Goal: Task Accomplishment & Management: Use online tool/utility

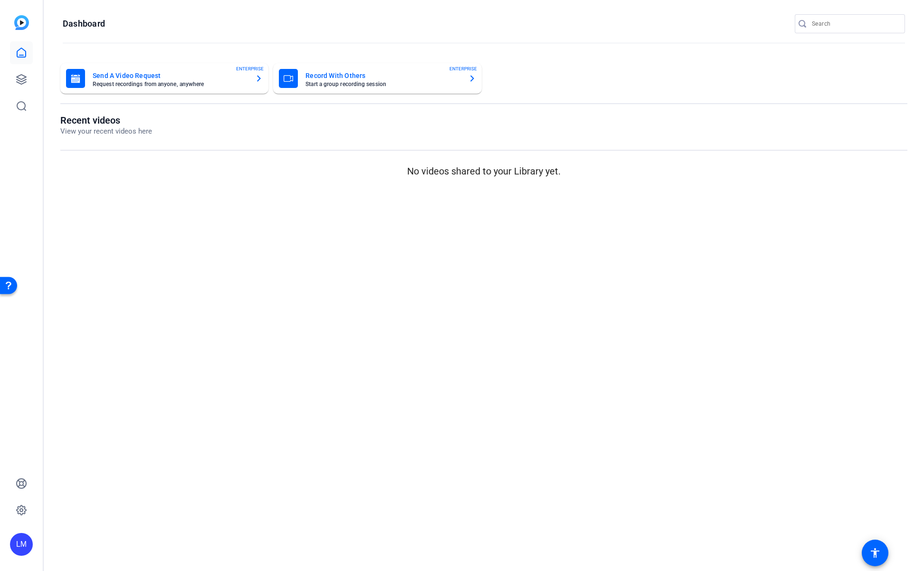
click at [876, 20] on input "Search" at bounding box center [855, 23] width 86 height 11
paste input "2507-11295-CS"
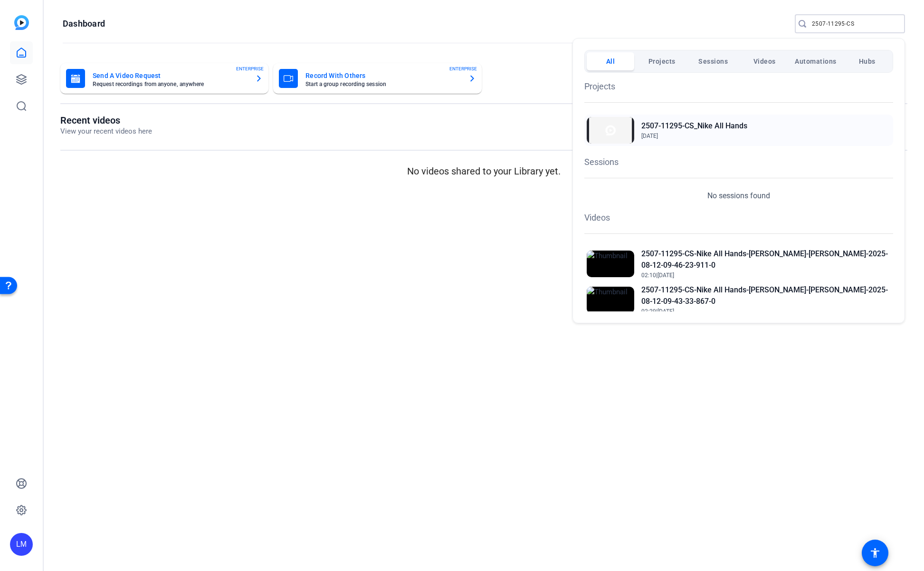
type input "2507-11295-CS"
click at [695, 125] on h2 "2507-11295-CS_Nike All Hands" at bounding box center [694, 125] width 106 height 11
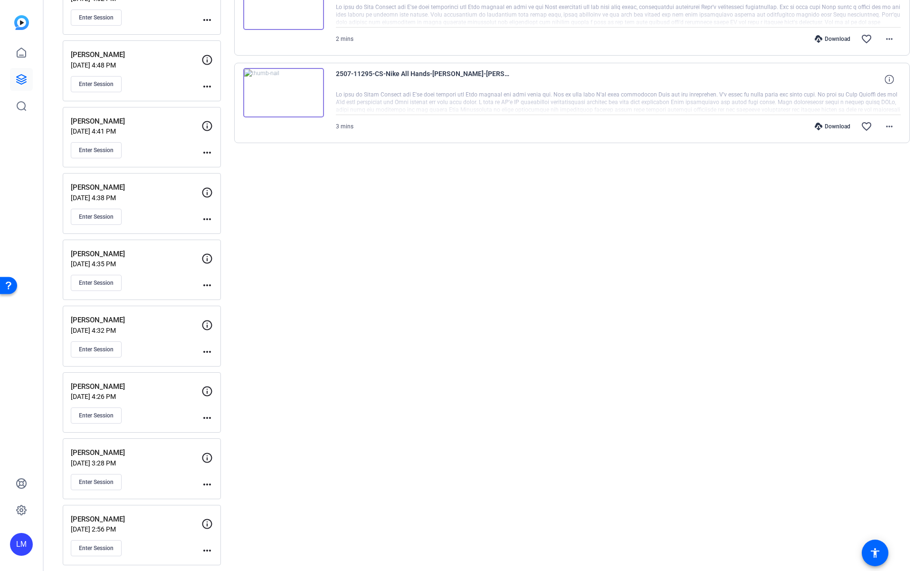
scroll to position [243, 0]
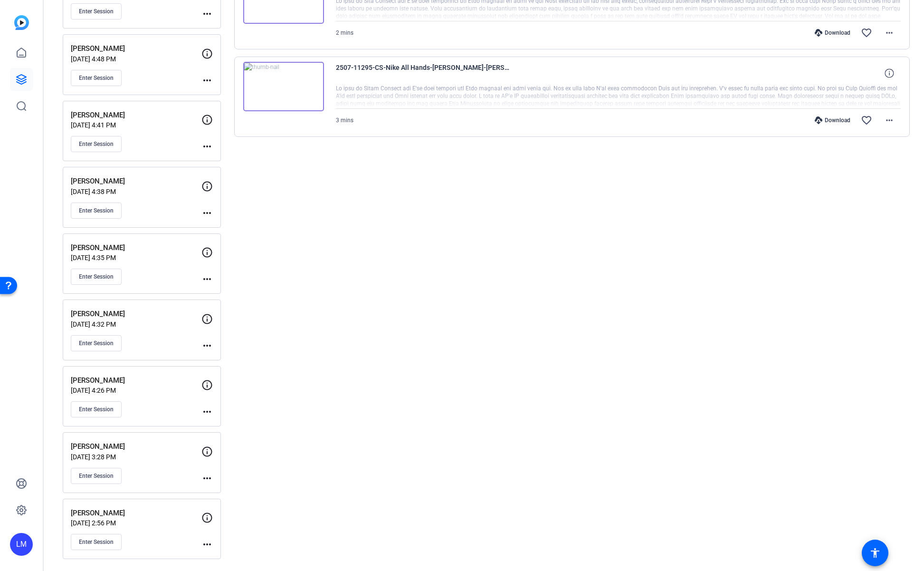
click at [105, 434] on div "Chet Trivedi Aug 08, 2025 @ 3:28 PM Enter Session more_horiz" at bounding box center [142, 462] width 158 height 61
click at [204, 543] on mat-icon "more_horiz" at bounding box center [206, 543] width 11 height 11
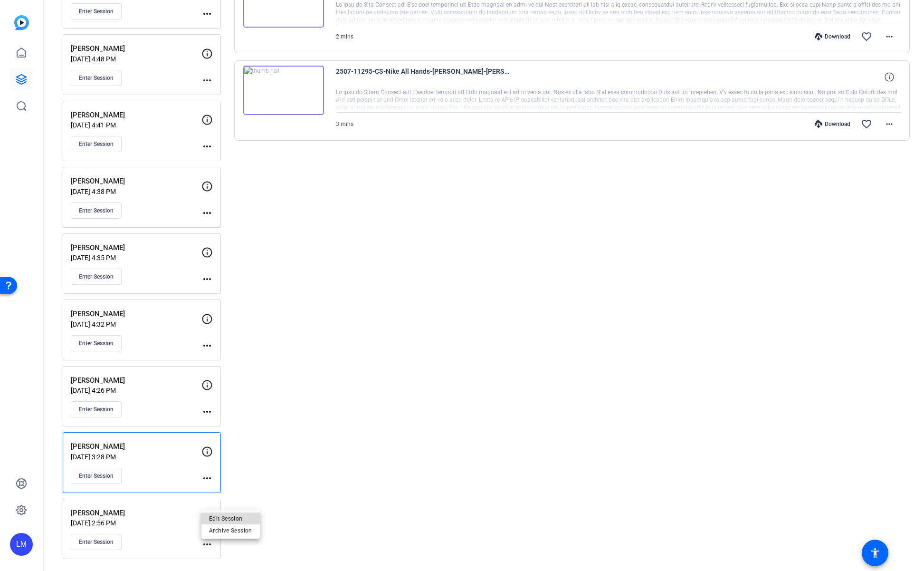
click at [239, 516] on span "Edit Session" at bounding box center [230, 517] width 43 height 11
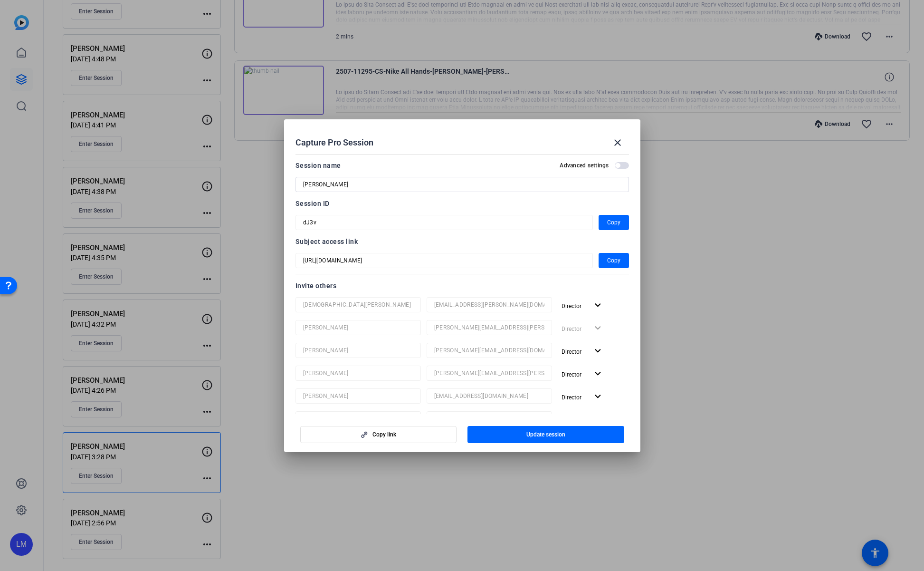
click at [247, 456] on div at bounding box center [462, 285] width 924 height 571
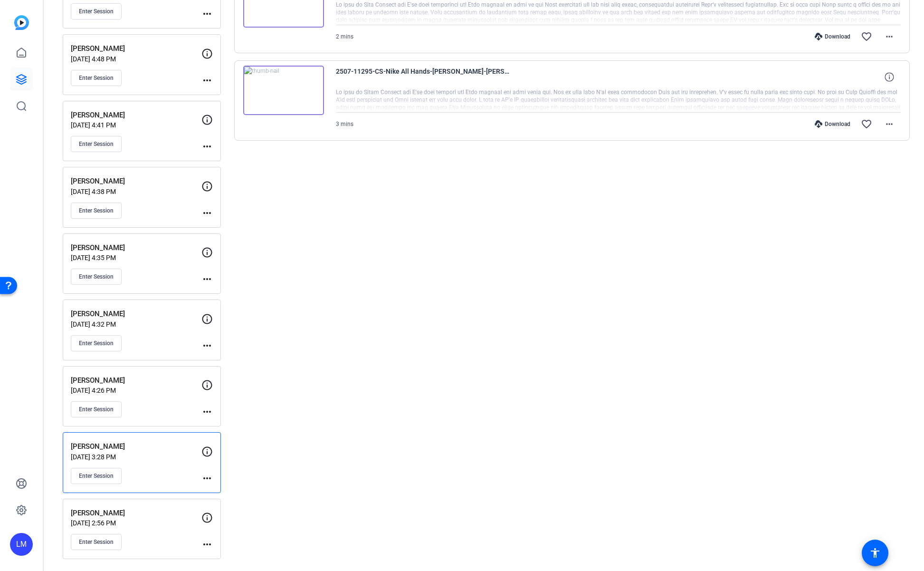
click at [204, 543] on mat-icon "more_horiz" at bounding box center [206, 543] width 11 height 11
click at [217, 519] on span "Edit Session" at bounding box center [230, 517] width 43 height 11
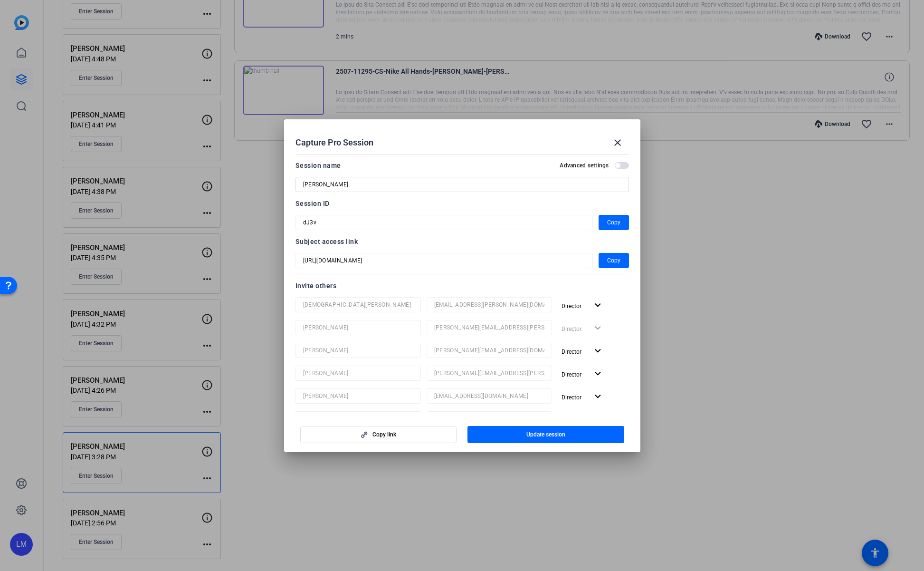
click at [234, 532] on div at bounding box center [462, 285] width 924 height 571
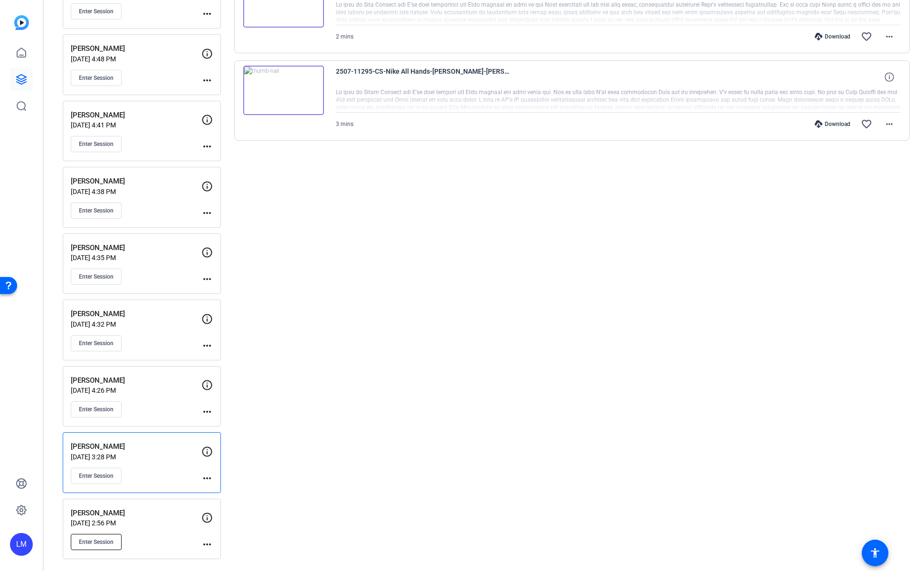
click at [100, 539] on span "Enter Session" at bounding box center [96, 542] width 35 height 8
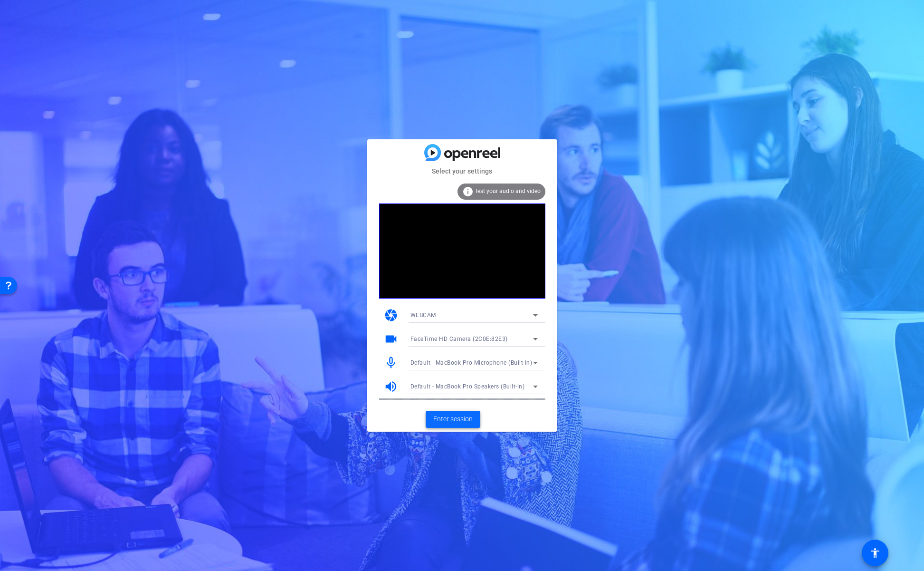
click at [444, 425] on span at bounding box center [453, 419] width 55 height 23
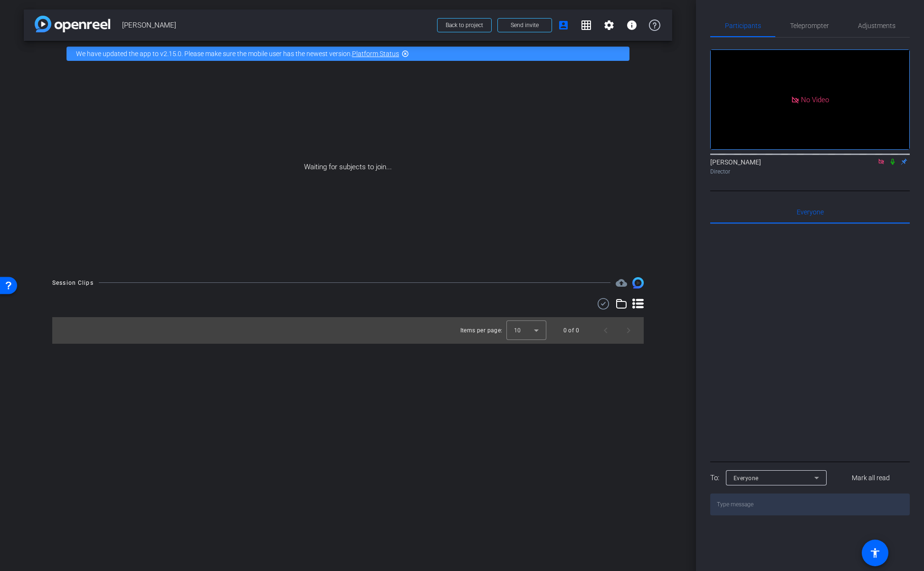
click at [893, 165] on icon at bounding box center [893, 161] width 8 height 7
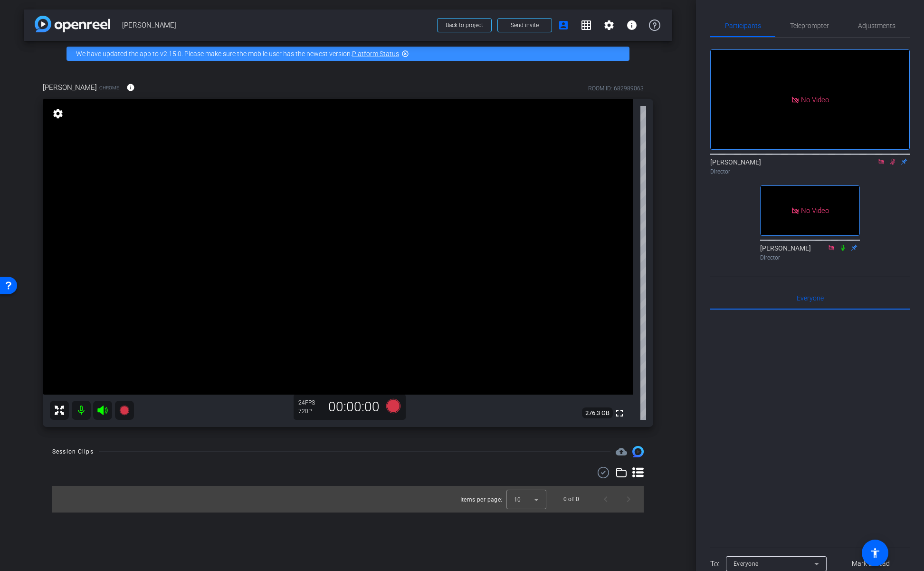
click at [892, 165] on icon at bounding box center [893, 161] width 8 height 7
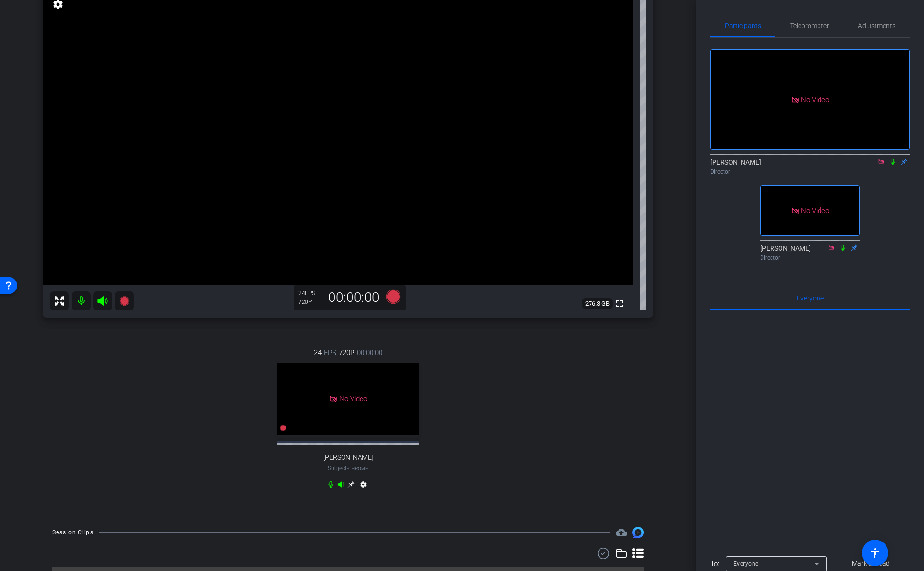
scroll to position [110, 0]
click at [56, 5] on mat-icon "settings" at bounding box center [57, 3] width 13 height 11
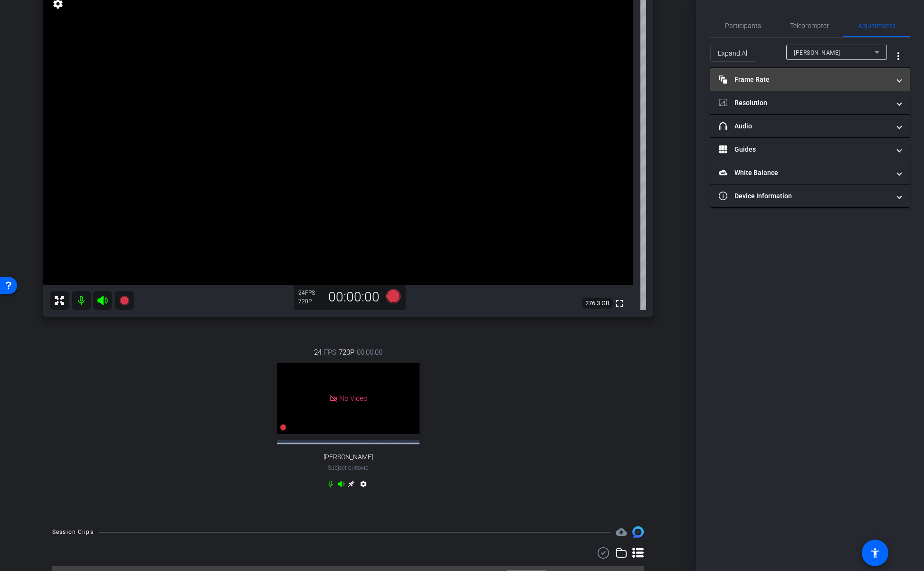
click at [876, 79] on mat-panel-title "Frame Rate Frame Rate" at bounding box center [804, 80] width 171 height 10
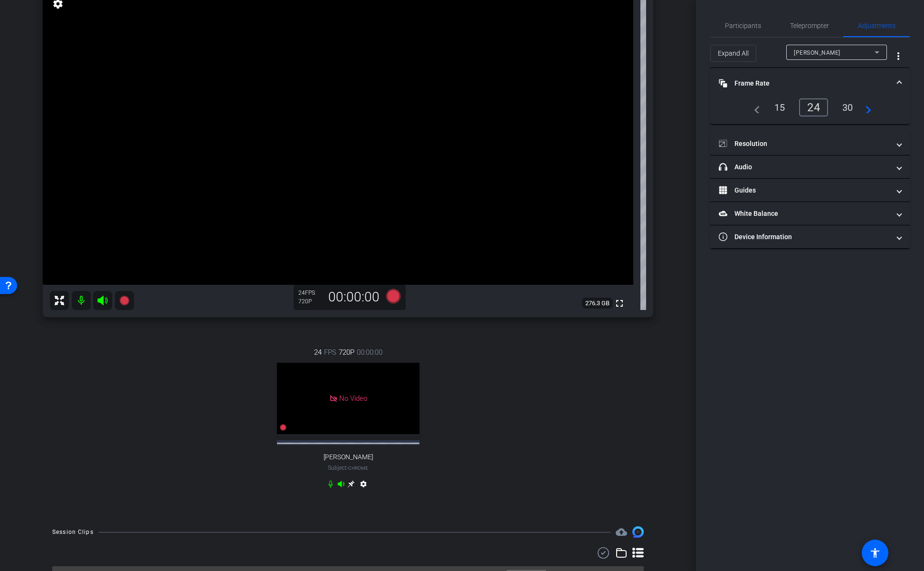
click at [843, 108] on div "30" at bounding box center [847, 107] width 25 height 16
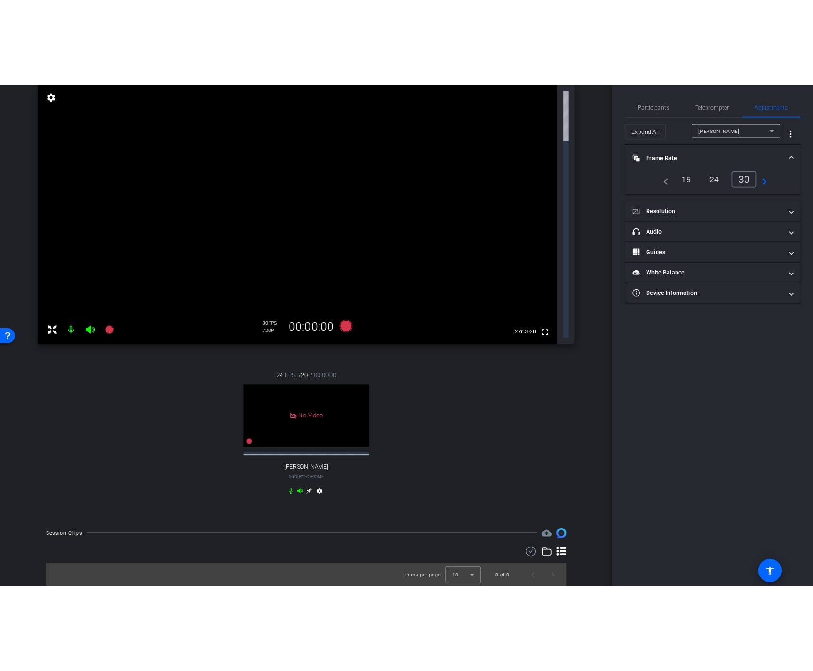
scroll to position [0, 0]
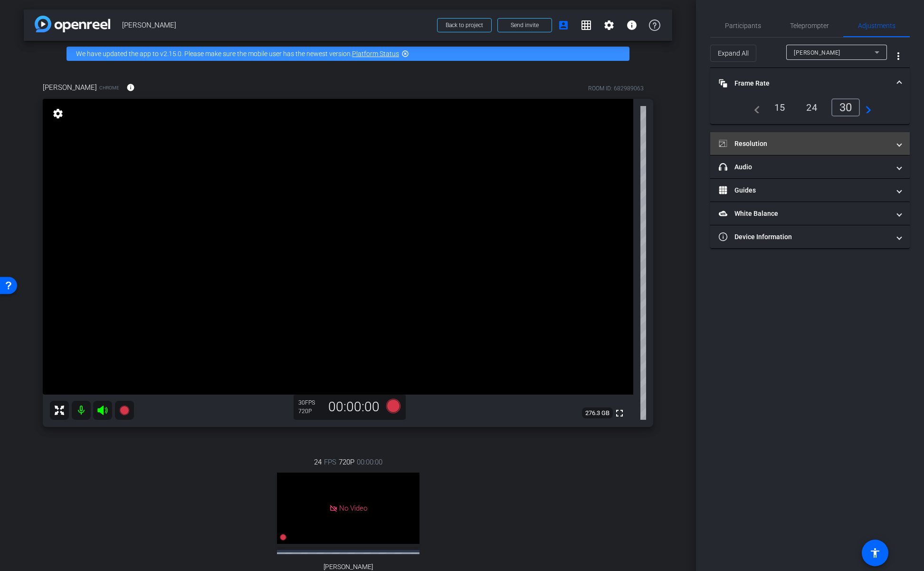
click at [827, 136] on mat-expansion-panel-header "Resolution" at bounding box center [810, 143] width 200 height 23
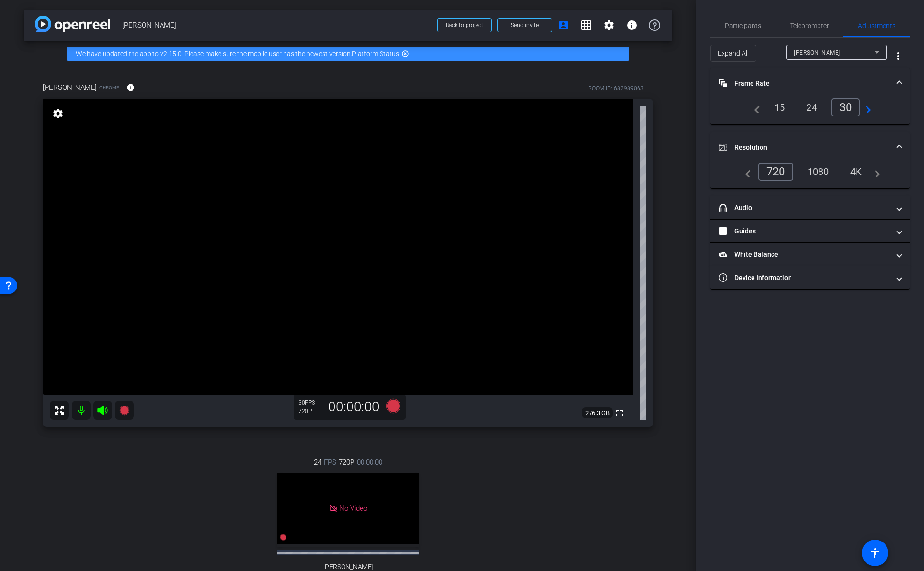
click at [818, 171] on div "1080" at bounding box center [819, 171] width 36 height 16
click at [738, 23] on span "Participants" at bounding box center [743, 25] width 36 height 7
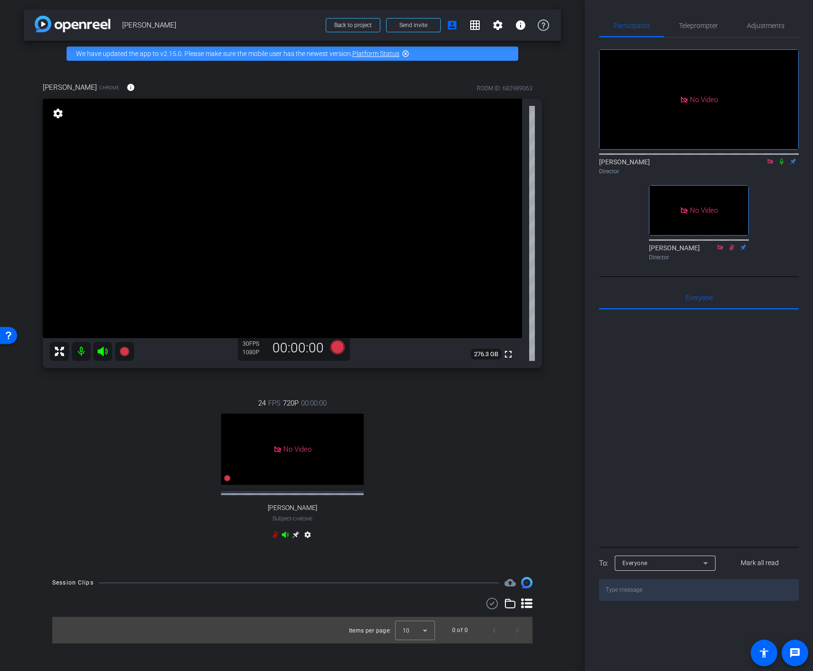
click at [309, 537] on mat-icon "settings" at bounding box center [307, 536] width 11 height 11
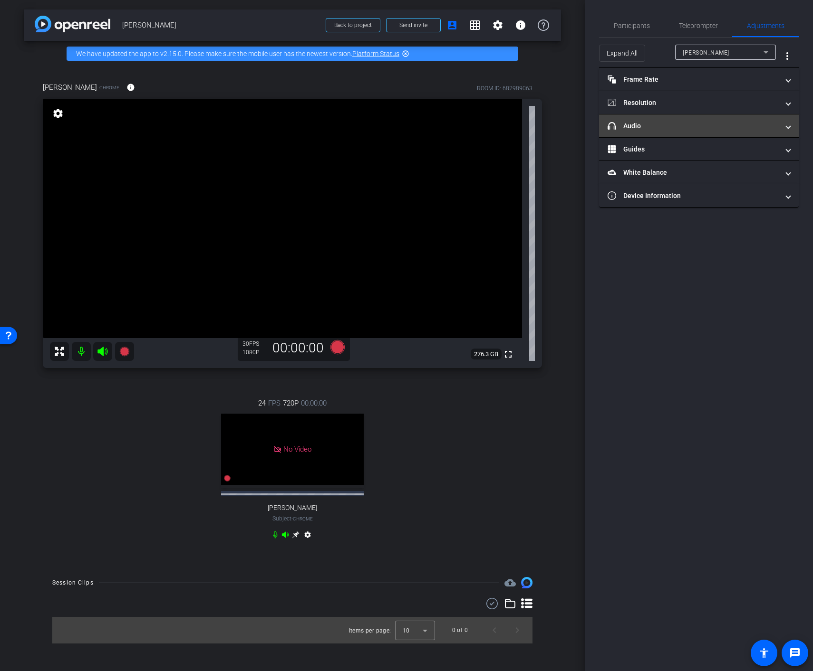
click at [780, 124] on span "headphone icon Audio" at bounding box center [696, 126] width 179 height 10
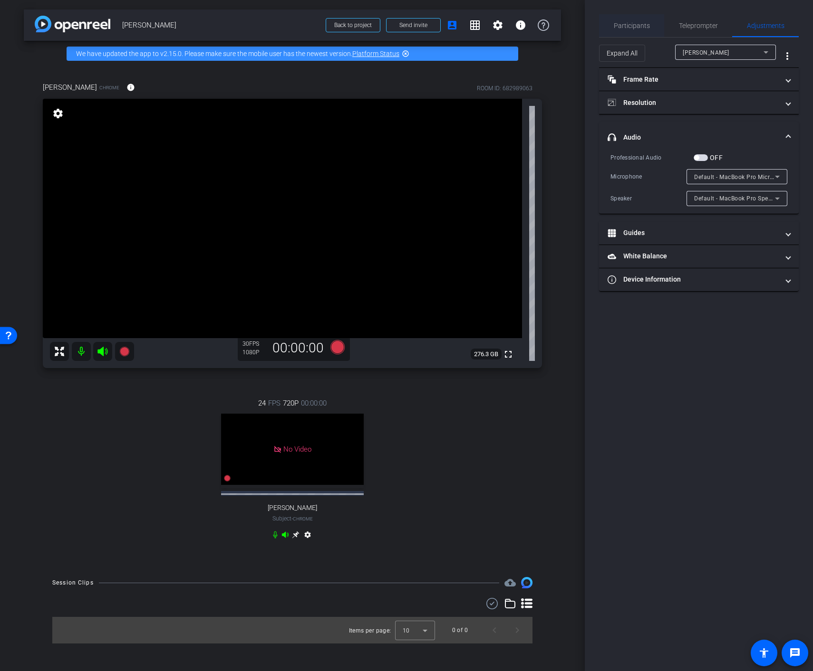
click at [627, 27] on span "Participants" at bounding box center [631, 25] width 36 height 7
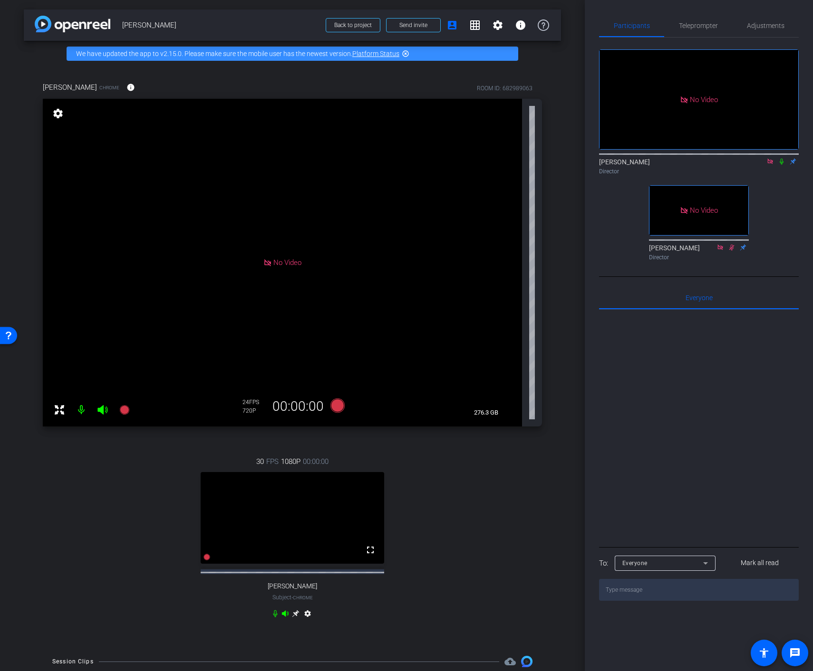
click at [432, 550] on div "30 FPS 1080P 00:00:00 fullscreen JAYAPRAKASH NARAYANAN BALACHANDRAN Subject - C…" at bounding box center [292, 539] width 499 height 196
click at [294, 618] on icon at bounding box center [296, 614] width 8 height 8
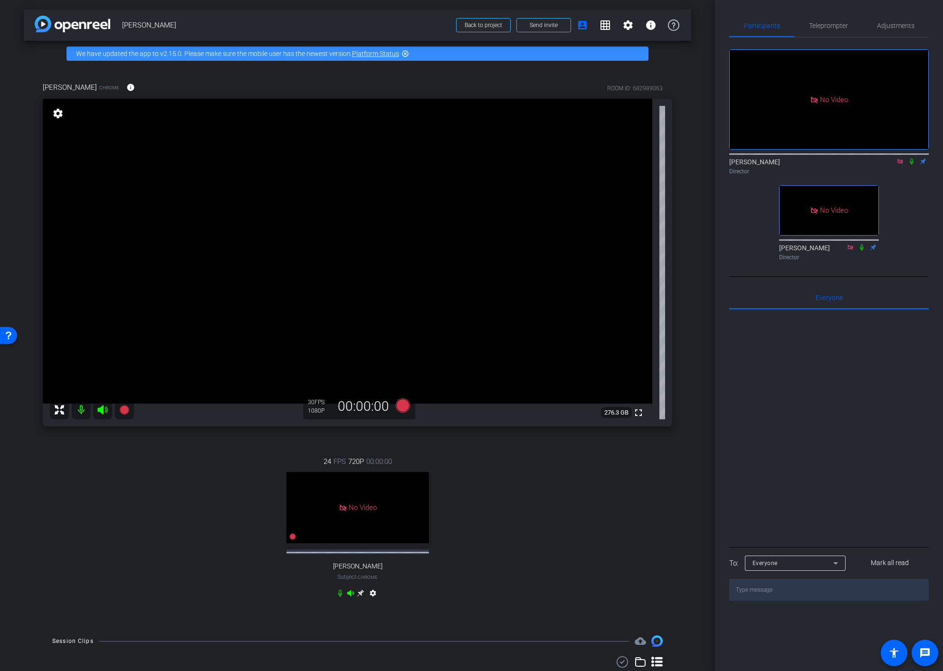
click at [373, 593] on mat-icon "settings" at bounding box center [372, 595] width 11 height 11
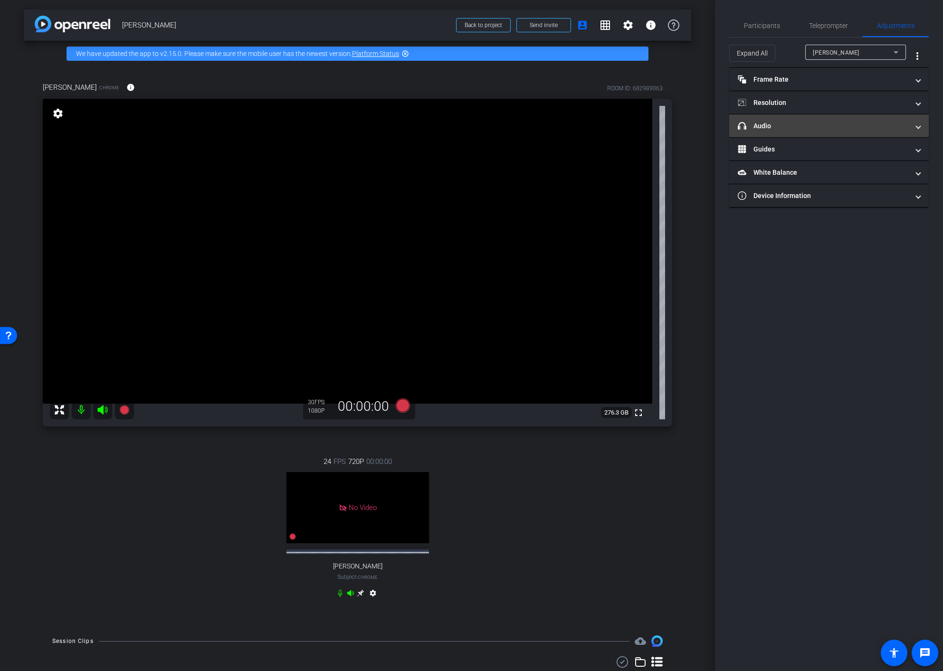
click at [812, 130] on span "headphone icon Audio" at bounding box center [827, 126] width 179 height 10
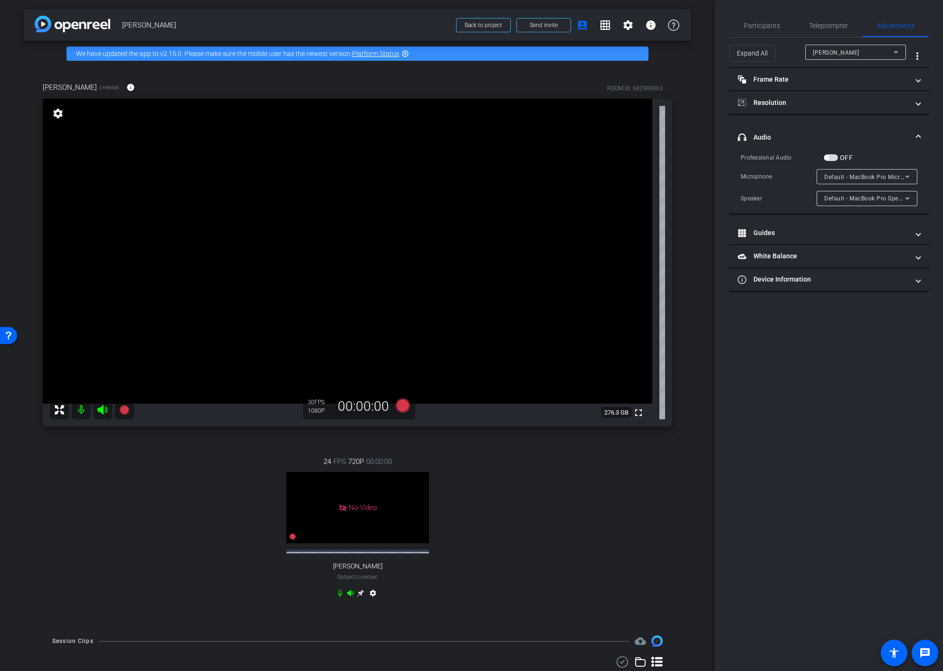
click at [812, 177] on icon at bounding box center [907, 176] width 11 height 11
click at [812, 326] on div at bounding box center [471, 335] width 943 height 671
click at [761, 23] on span "Participants" at bounding box center [762, 25] width 36 height 7
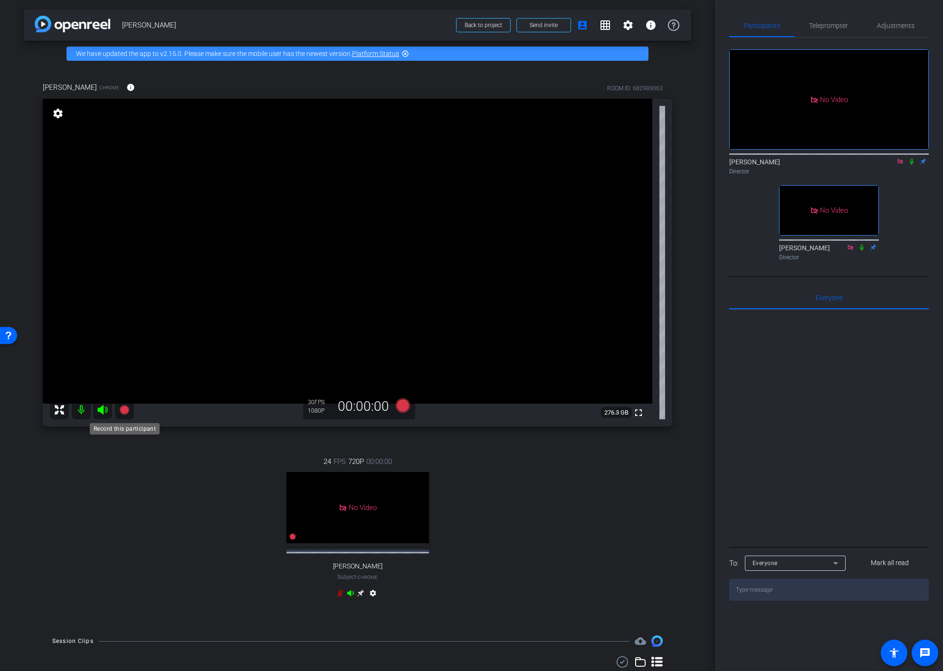
click at [125, 410] on icon at bounding box center [124, 410] width 10 height 10
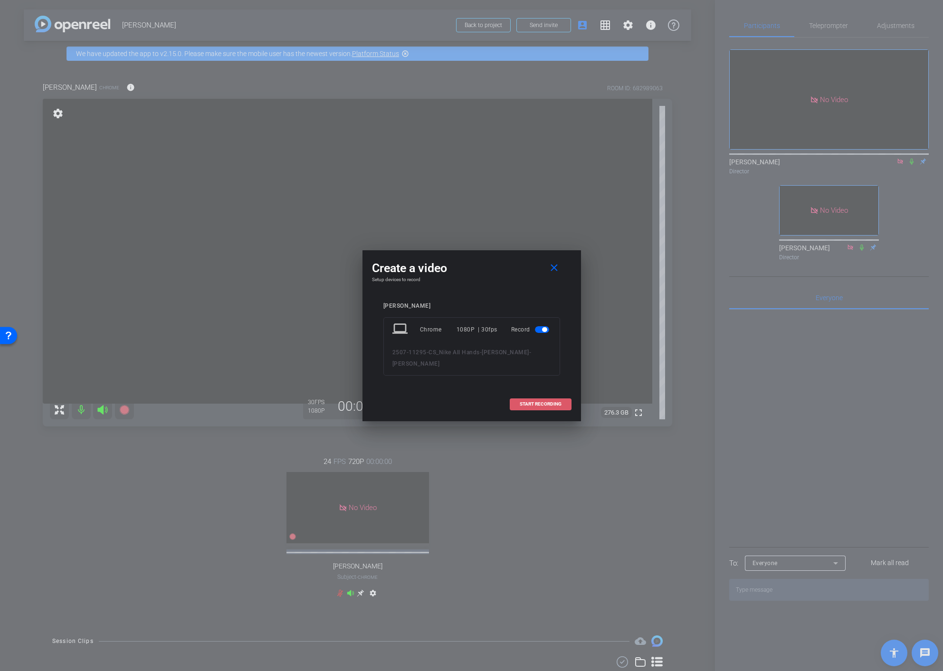
click at [534, 407] on span "START RECORDING" at bounding box center [541, 404] width 42 height 5
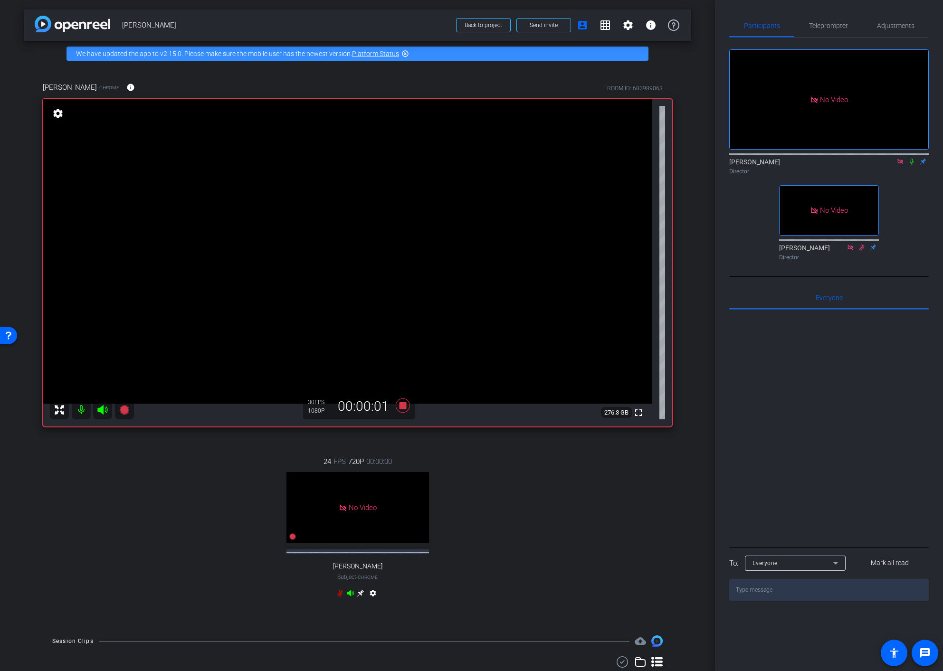
click at [812, 158] on icon at bounding box center [912, 161] width 8 height 7
click at [404, 408] on icon at bounding box center [402, 406] width 14 height 14
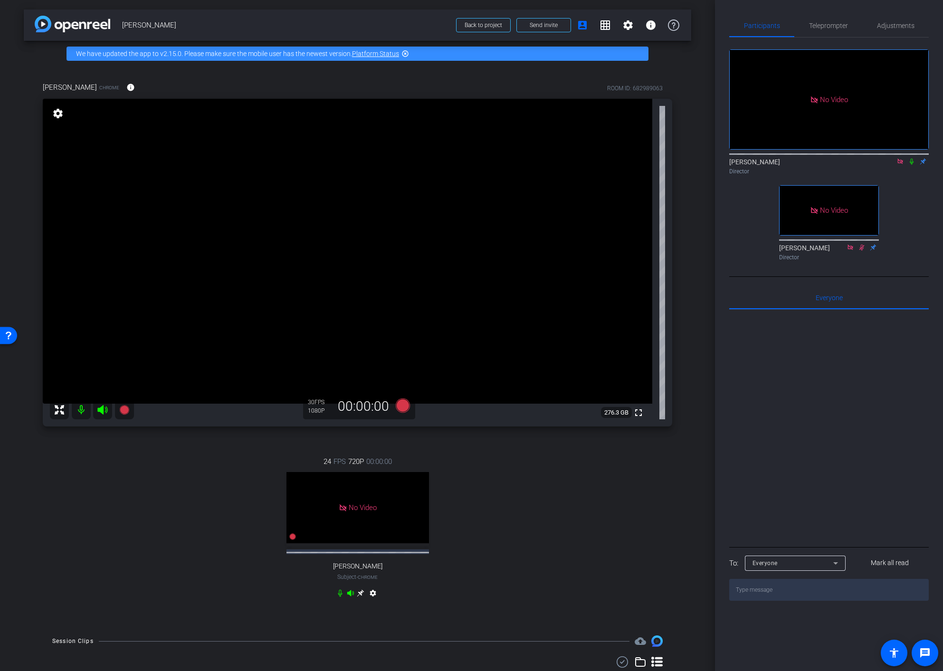
click at [135, 547] on div "24 FPS 720P 00:00:00 No Video sarah Subject - Chrome settings" at bounding box center [358, 529] width 630 height 176
click at [120, 486] on div "24 FPS 720P 00:00:00 No Video sarah Subject - Chrome settings" at bounding box center [358, 529] width 630 height 176
click at [125, 413] on icon at bounding box center [124, 410] width 10 height 10
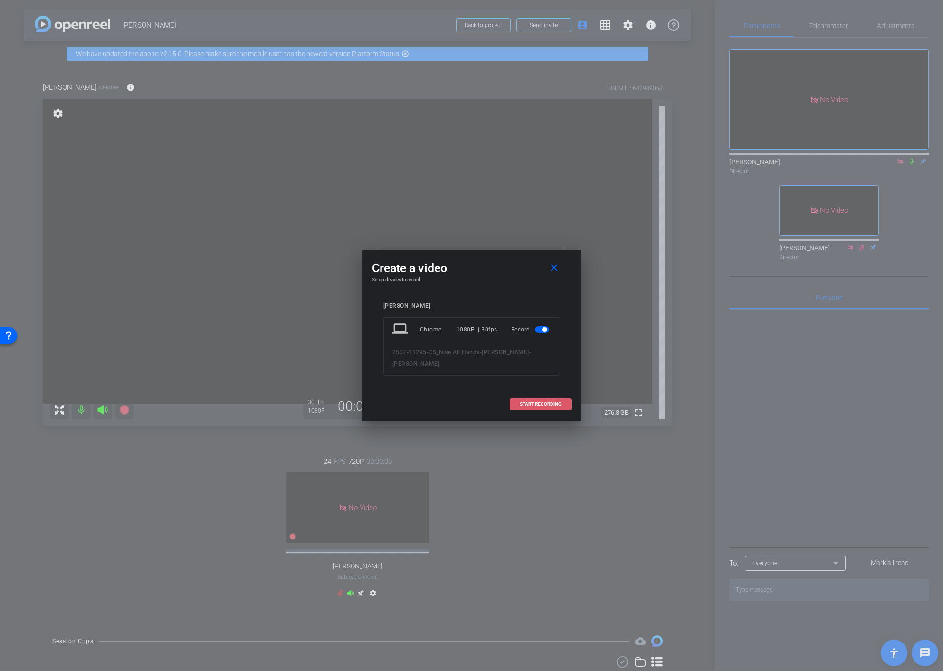
click at [535, 407] on span "START RECORDING" at bounding box center [541, 404] width 42 height 5
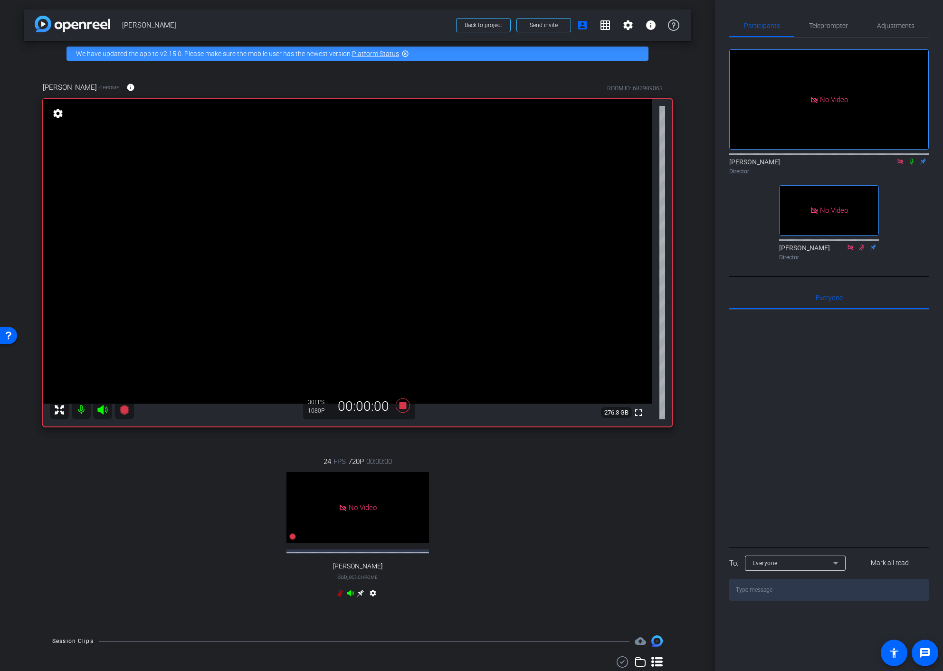
click at [812, 158] on icon at bounding box center [912, 161] width 8 height 7
click at [404, 405] on icon at bounding box center [402, 406] width 14 height 14
click at [812, 158] on icon at bounding box center [912, 161] width 8 height 7
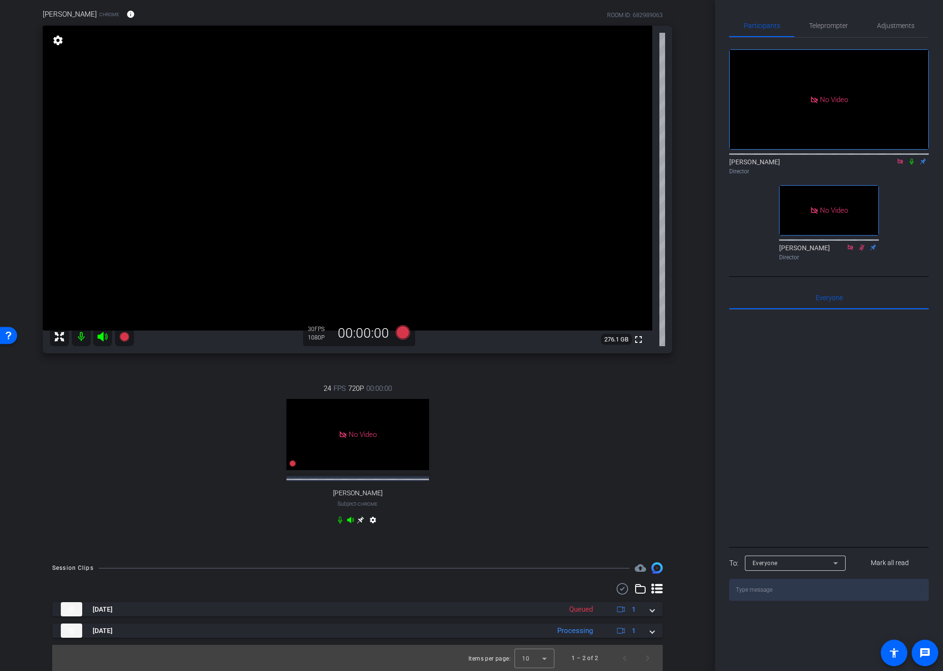
scroll to position [74, 0]
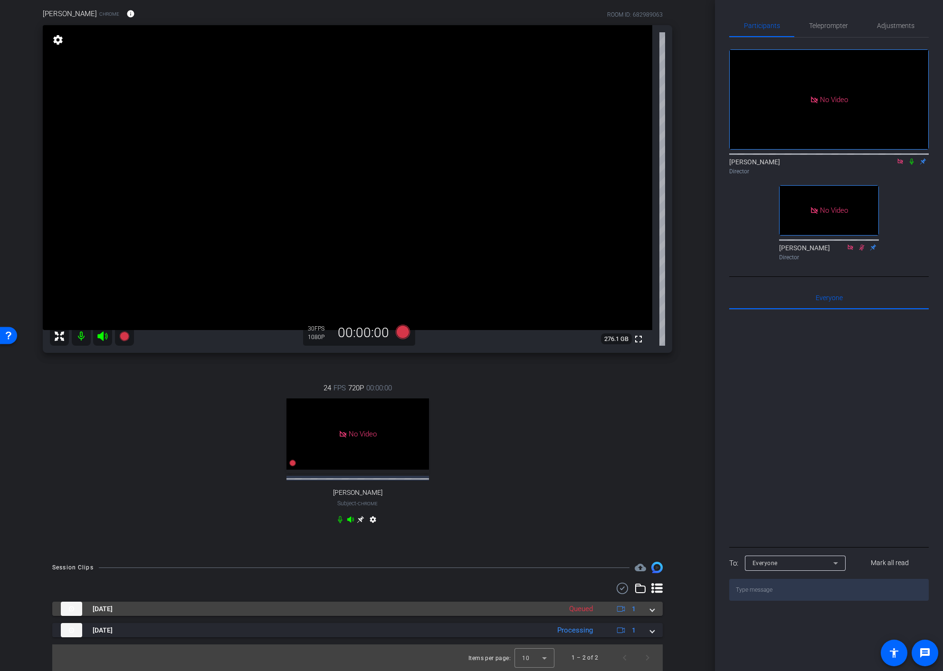
click at [654, 612] on mat-expansion-panel-header "Aug 13, 2025 Queued 1" at bounding box center [357, 609] width 611 height 14
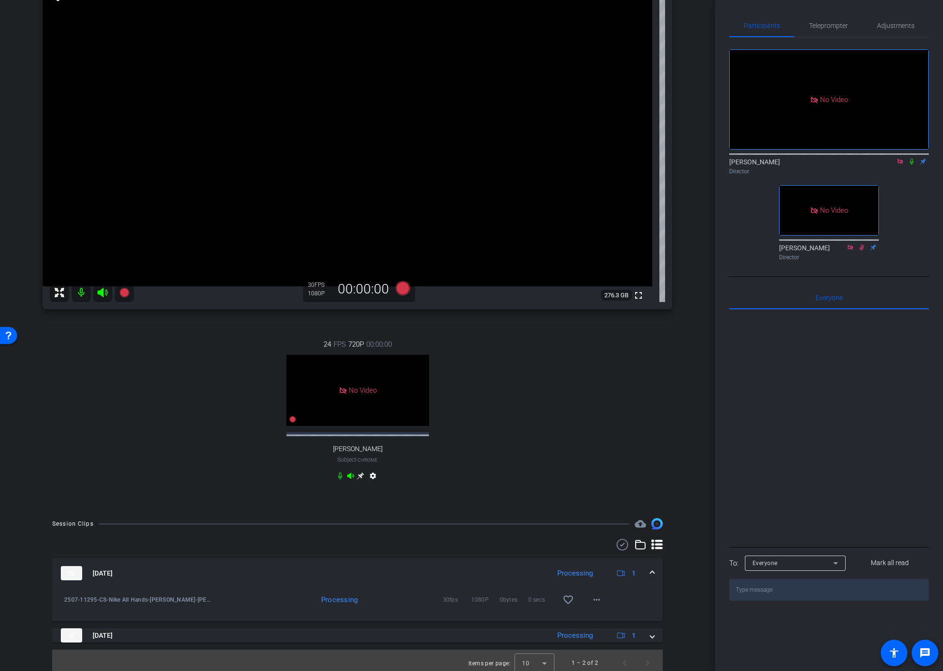
scroll to position [123, 0]
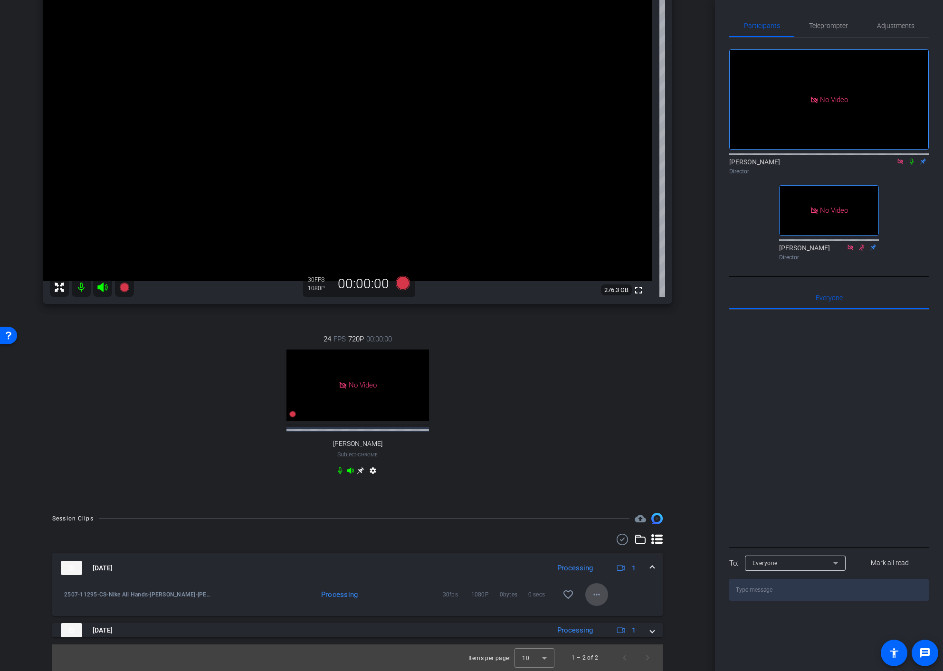
click at [599, 595] on mat-icon "more_horiz" at bounding box center [596, 594] width 11 height 11
click at [682, 462] on div at bounding box center [471, 335] width 943 height 671
click at [689, 387] on div "JAYAPRAKASH NARAYANAN BALACHANDRAN Chrome info ROOM ID: 682989063 fullscreen se…" at bounding box center [358, 224] width 668 height 560
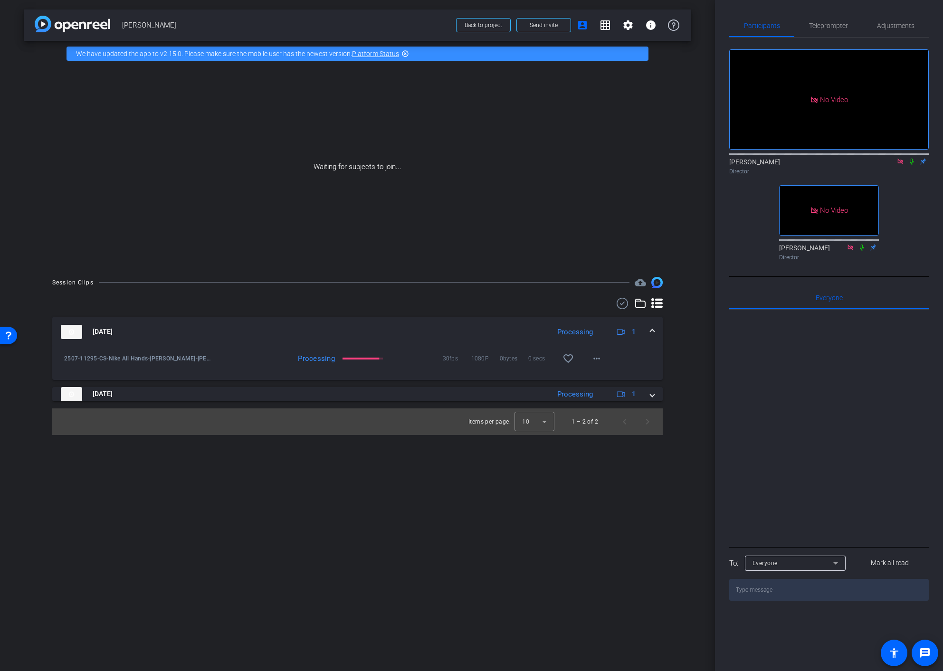
click at [812, 159] on icon at bounding box center [912, 162] width 4 height 6
click at [812, 159] on icon at bounding box center [911, 162] width 5 height 6
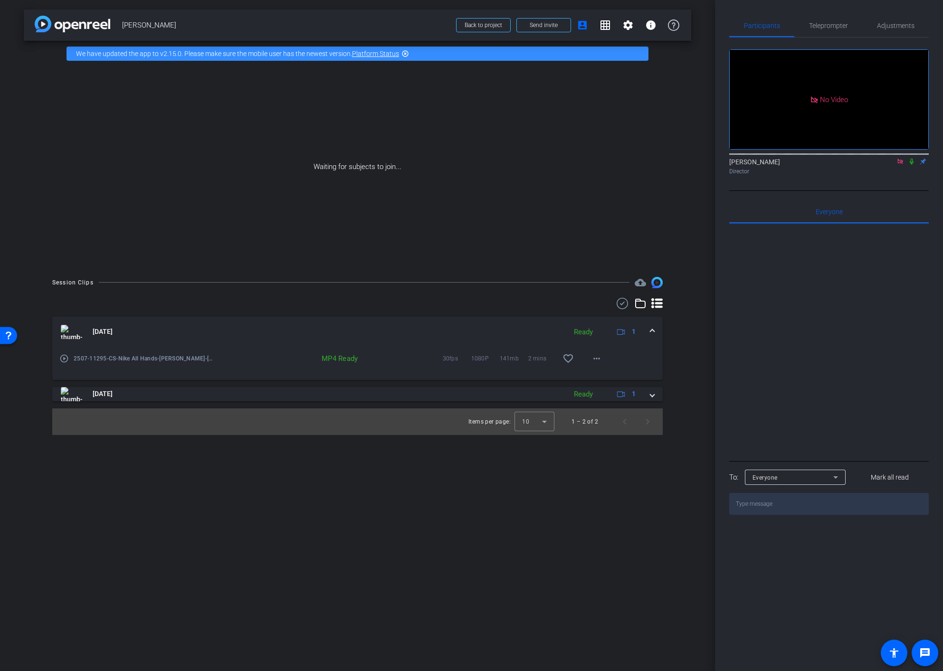
click at [812, 158] on icon at bounding box center [912, 161] width 8 height 7
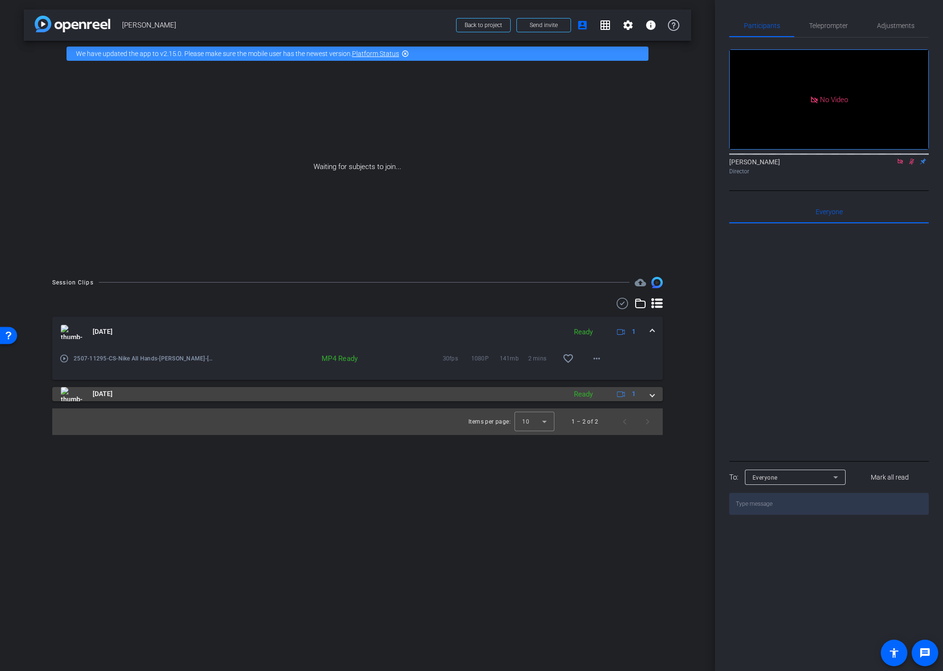
click at [649, 401] on div "Aug 13, 2025 Ready 1" at bounding box center [356, 394] width 590 height 14
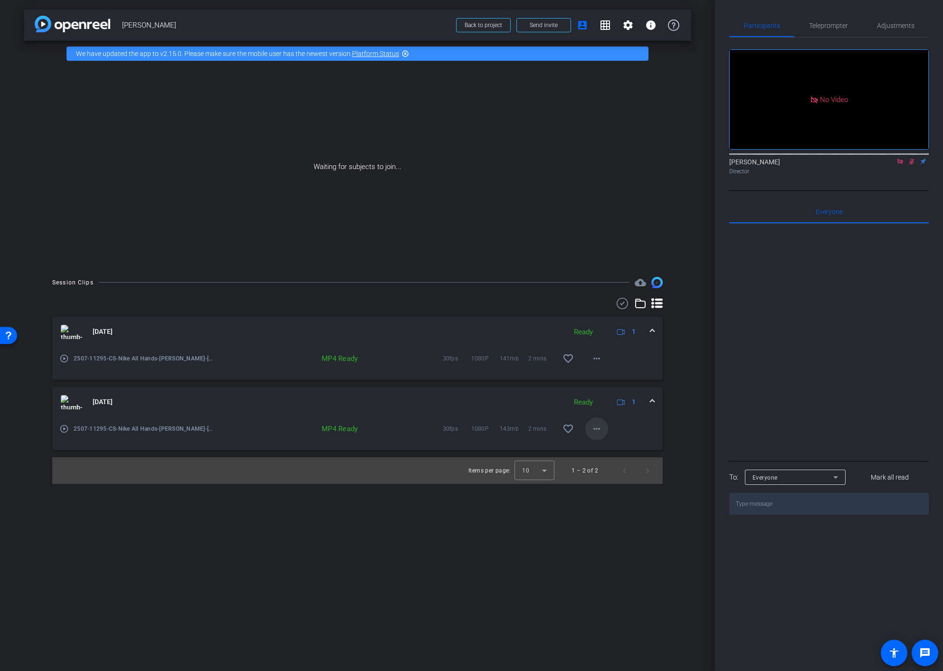
click at [594, 435] on span at bounding box center [596, 429] width 23 height 23
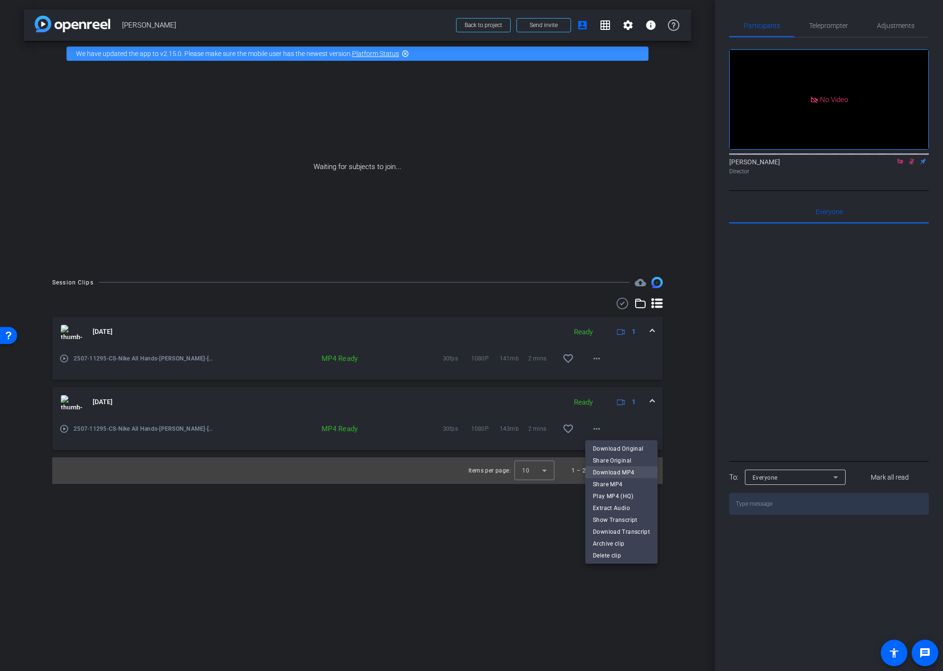
click at [597, 474] on span "Download MP4" at bounding box center [621, 472] width 57 height 11
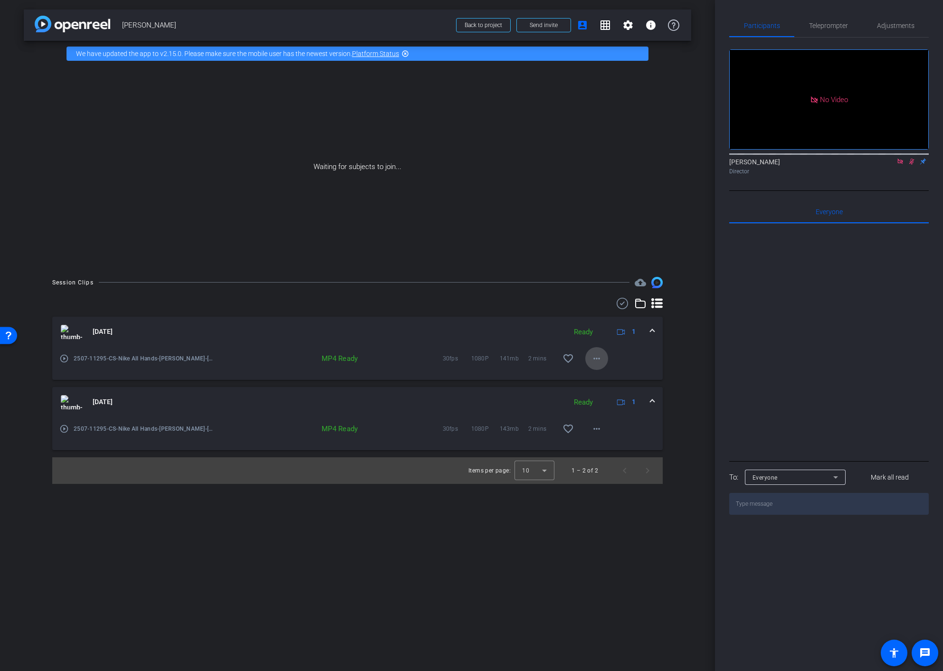
click at [598, 361] on mat-icon "more_horiz" at bounding box center [596, 358] width 11 height 11
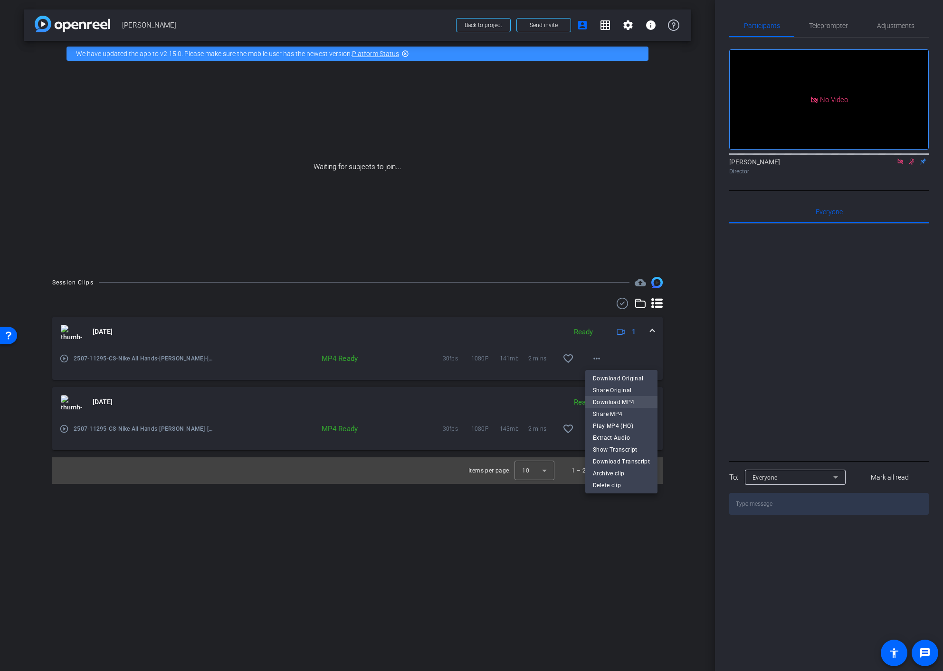
click at [620, 403] on span "Download MP4" at bounding box center [621, 401] width 57 height 11
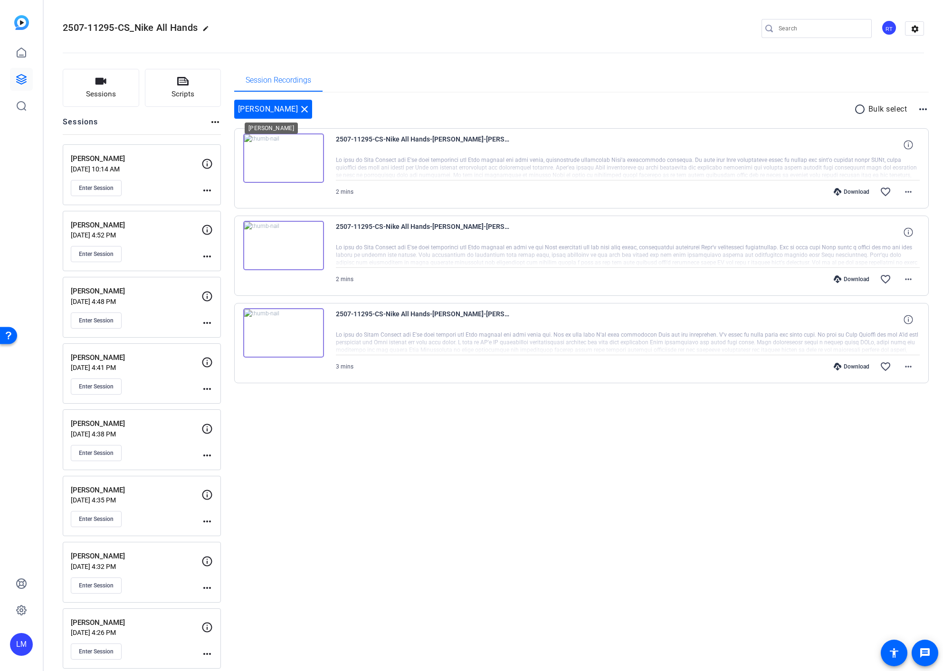
click at [299, 109] on mat-icon "close" at bounding box center [304, 109] width 11 height 11
